Goal: Task Accomplishment & Management: Use online tool/utility

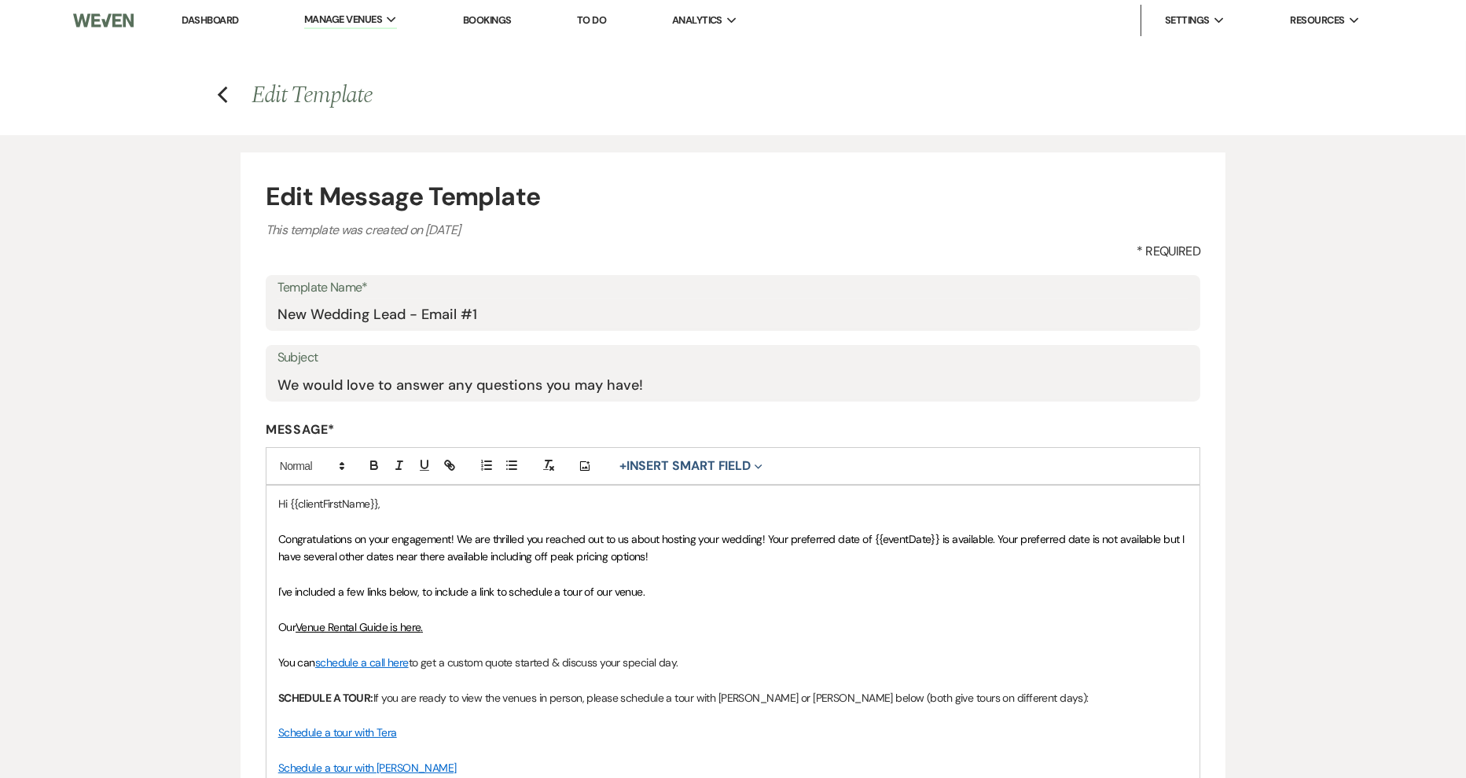
click at [369, 624] on link "Venue Rental Guide is here" at bounding box center [358, 627] width 125 height 14
drag, startPoint x: 299, startPoint y: 653, endPoint x: 565, endPoint y: 608, distance: 270.2
click at [565, 608] on p at bounding box center [733, 609] width 910 height 17
click at [351, 630] on link "Venue Rental Guide is here" at bounding box center [358, 627] width 125 height 14
click at [307, 656] on link "[URL][DOMAIN_NAME]" at bounding box center [317, 658] width 99 height 20
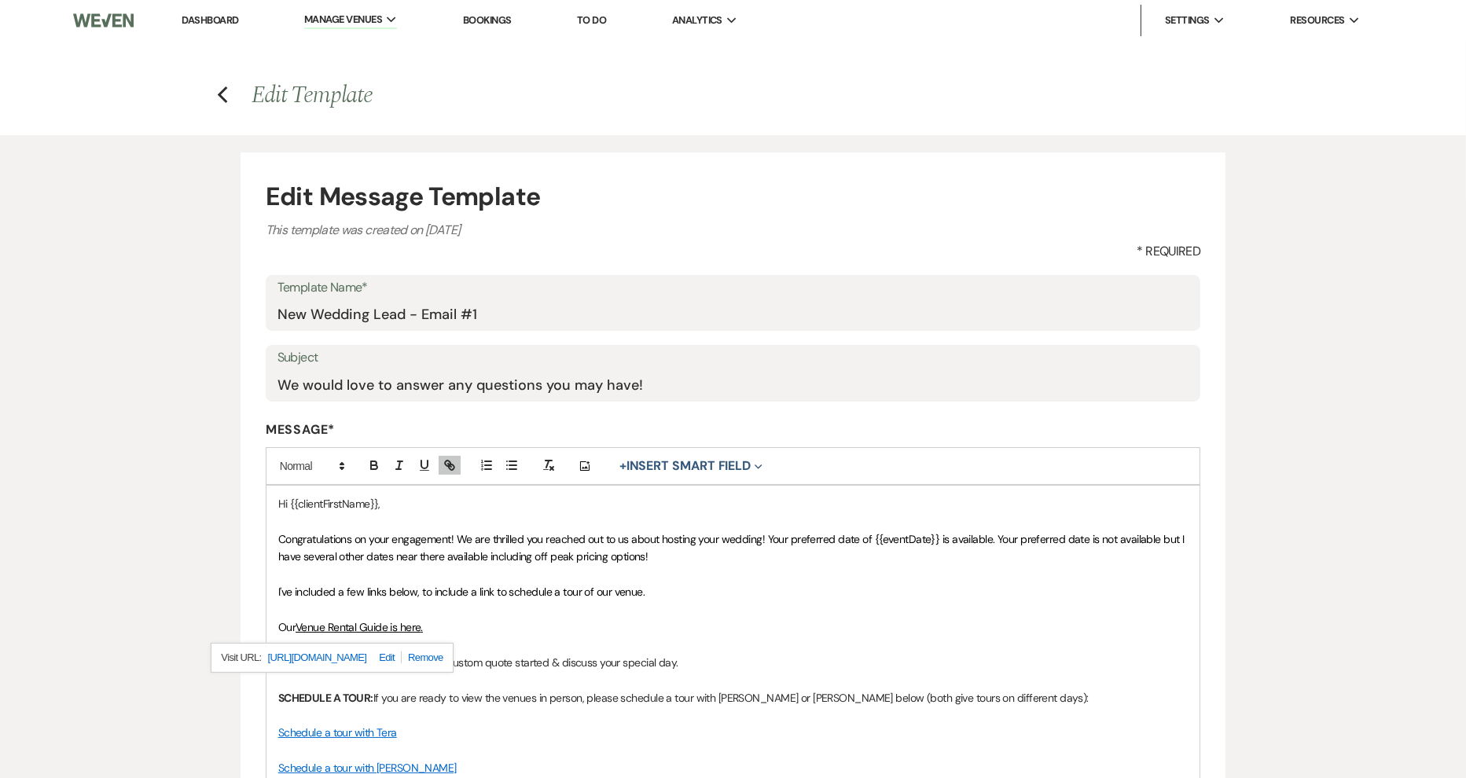
click at [402, 658] on link at bounding box center [383, 658] width 35 height 12
type input "[URL][DOMAIN_NAME]"
click at [456, 654] on link at bounding box center [442, 658] width 34 height 12
